Goal: Navigation & Orientation: Find specific page/section

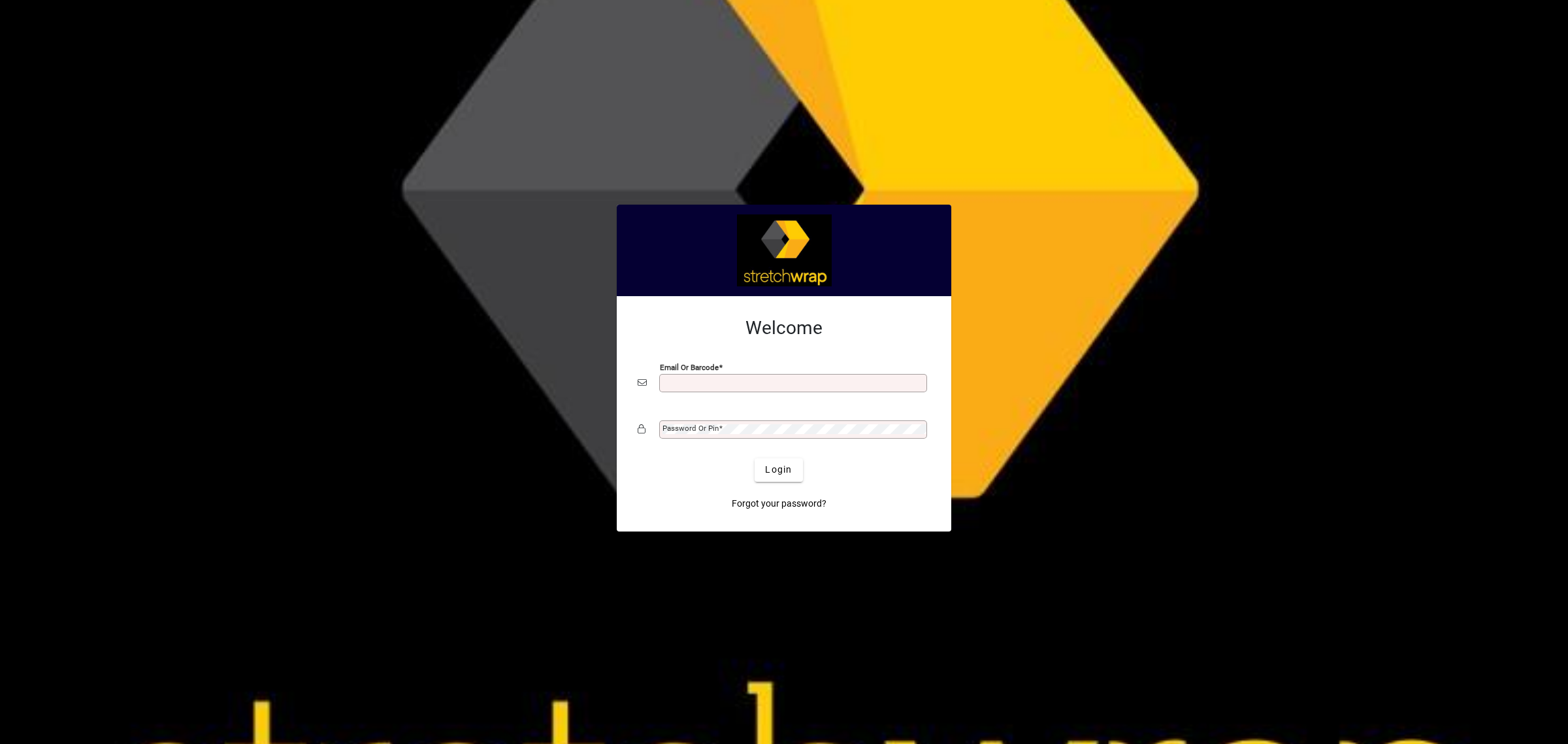
click at [668, 386] on input "Email or Barcode" at bounding box center [794, 383] width 264 height 10
type input "**********"
click at [711, 426] on mat-label "Password or Pin" at bounding box center [690, 427] width 56 height 9
click at [772, 474] on span "Login" at bounding box center [778, 470] width 26 height 14
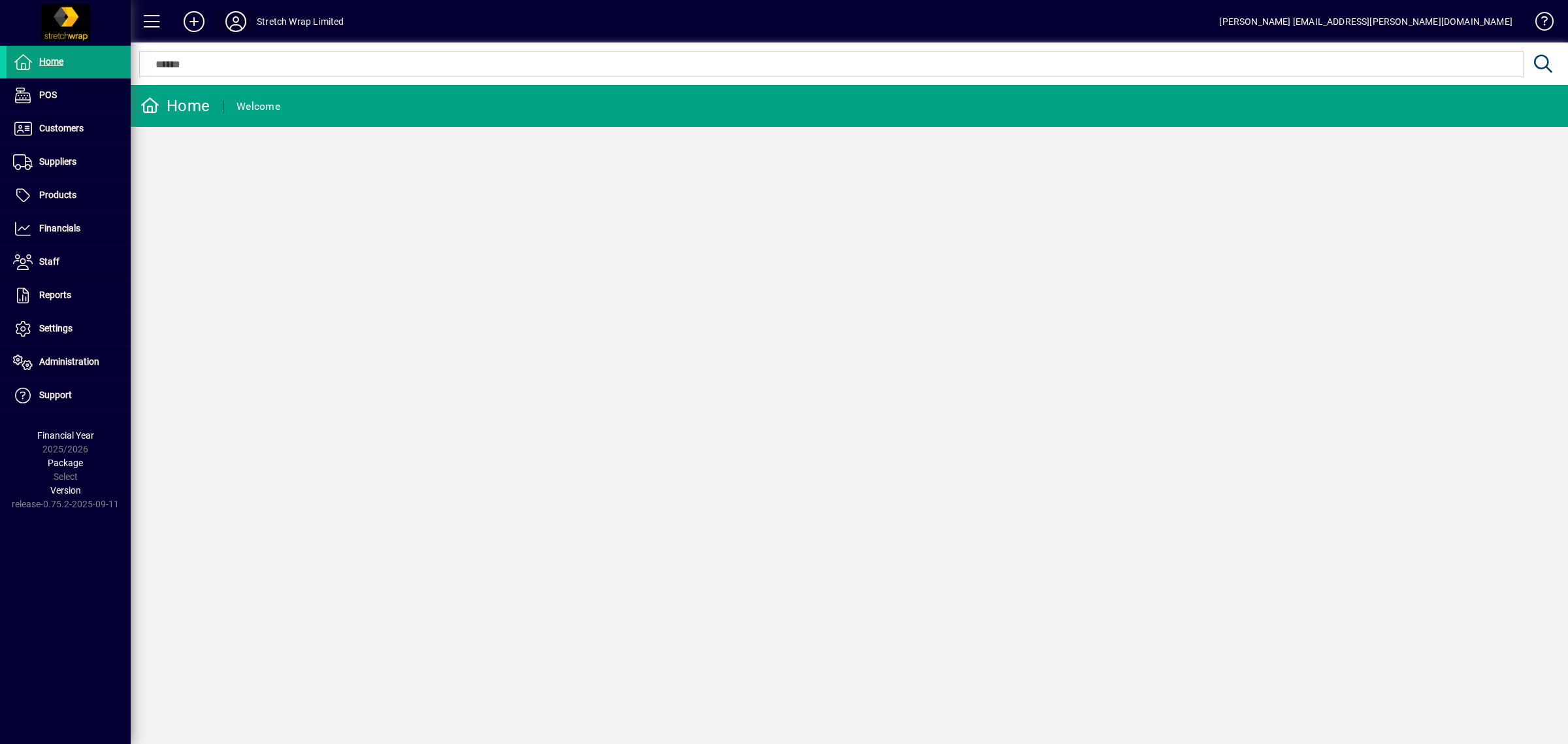
click at [232, 14] on icon at bounding box center [236, 21] width 26 height 21
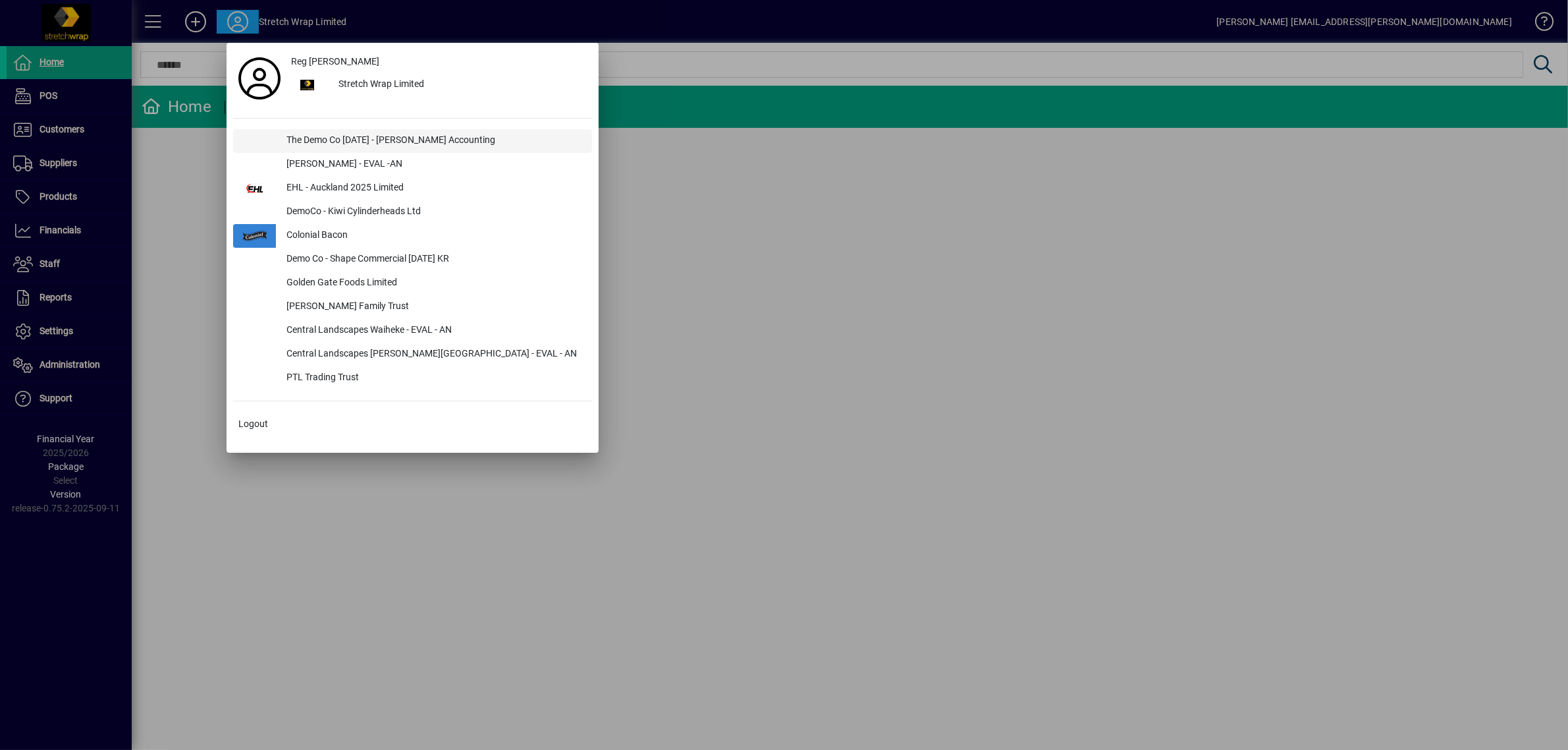
click at [287, 135] on div "The Demo Co Oct 2024 - Duncan Accounting" at bounding box center [434, 141] width 316 height 24
